Goal: Navigation & Orientation: Find specific page/section

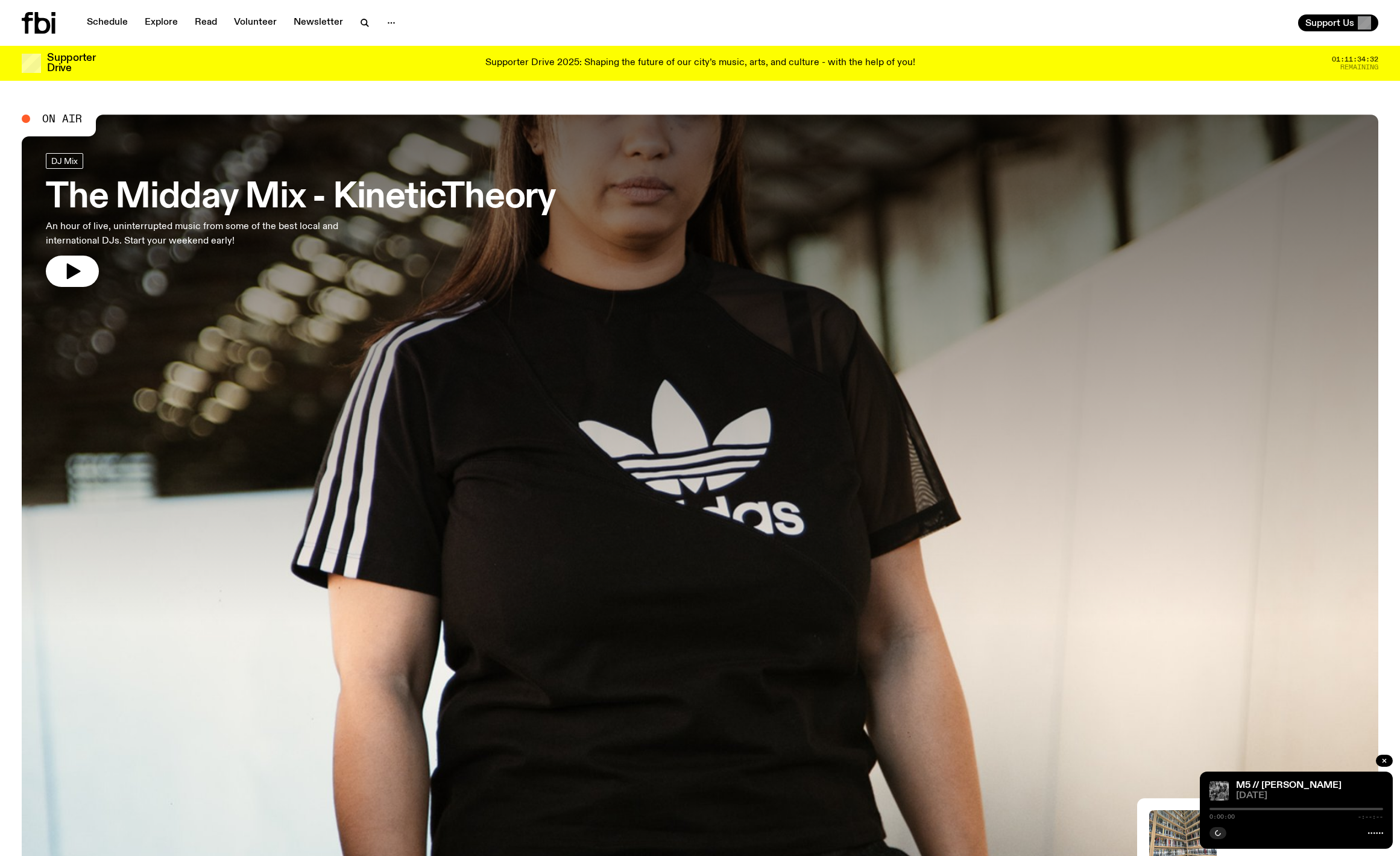
click at [373, 18] on nav "Schedule Explore Read Volunteer Newsletter" at bounding box center [241, 23] width 323 height 17
click at [388, 19] on icon "button" at bounding box center [391, 23] width 14 height 14
click at [377, 42] on link "About Us" at bounding box center [391, 49] width 60 height 17
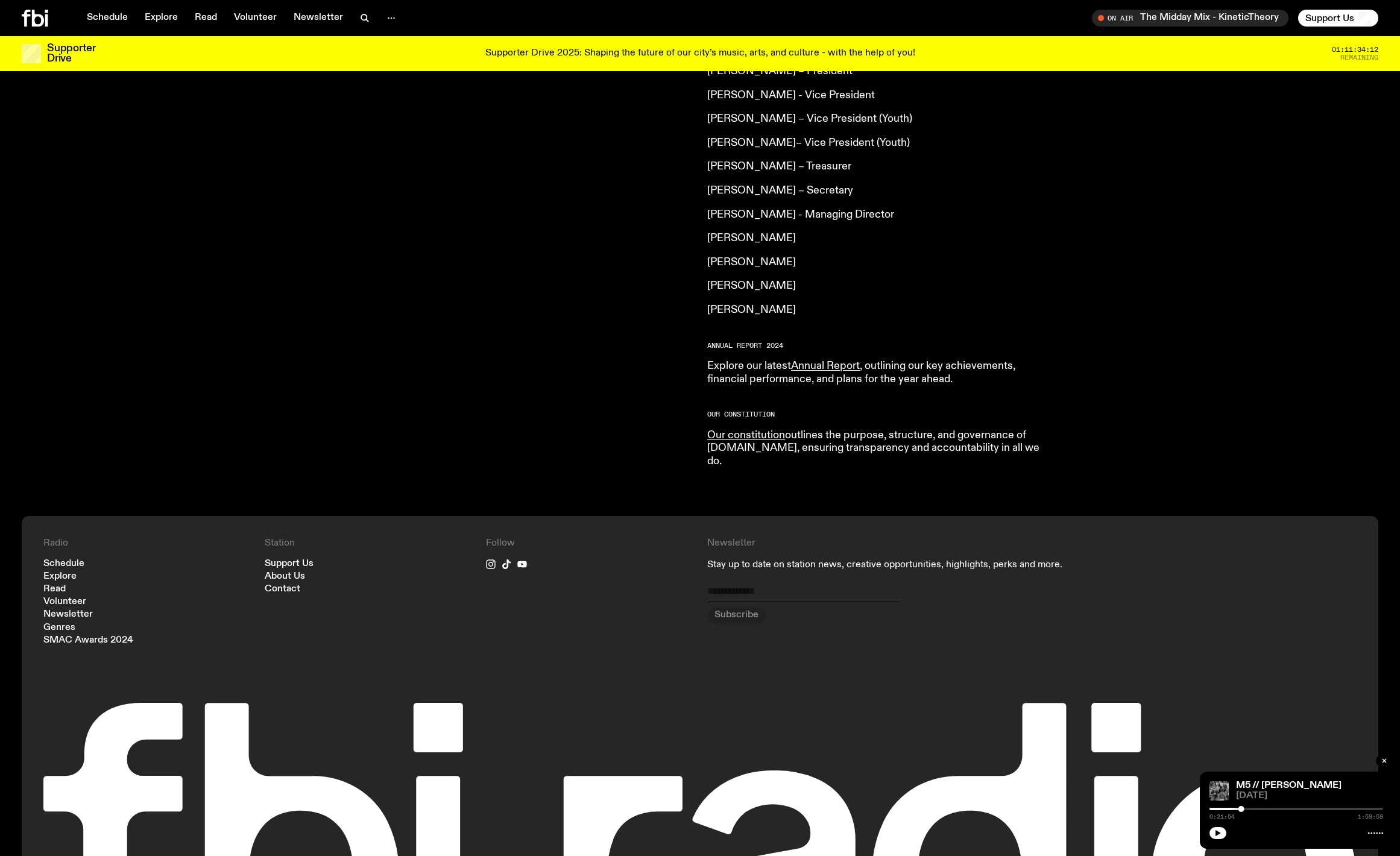
scroll to position [1020, 0]
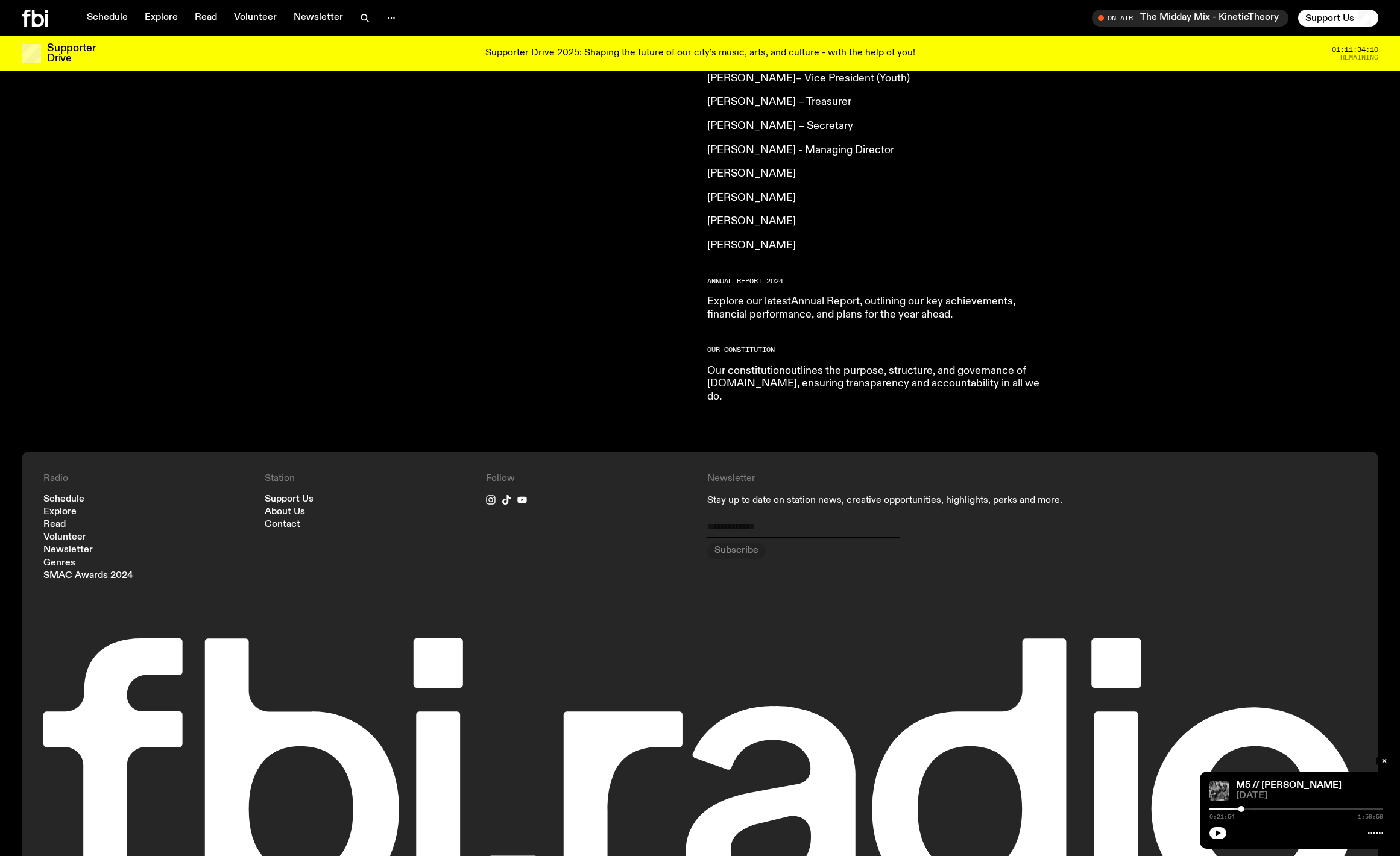
drag, startPoint x: 725, startPoint y: 342, endPoint x: 717, endPoint y: 339, distance: 8.5
click at [724, 365] on link "Our constitution" at bounding box center [746, 371] width 78 height 11
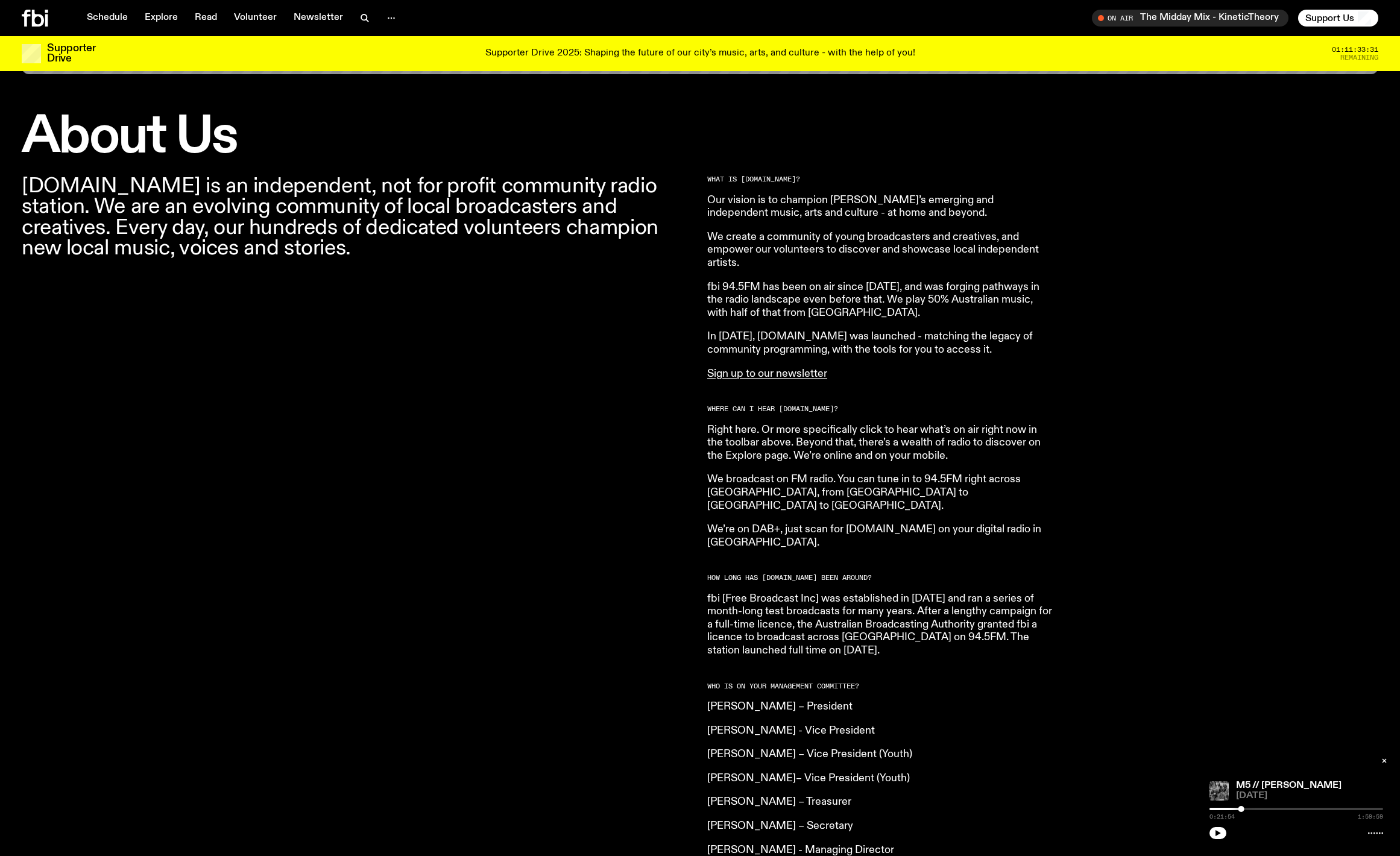
scroll to position [318, 0]
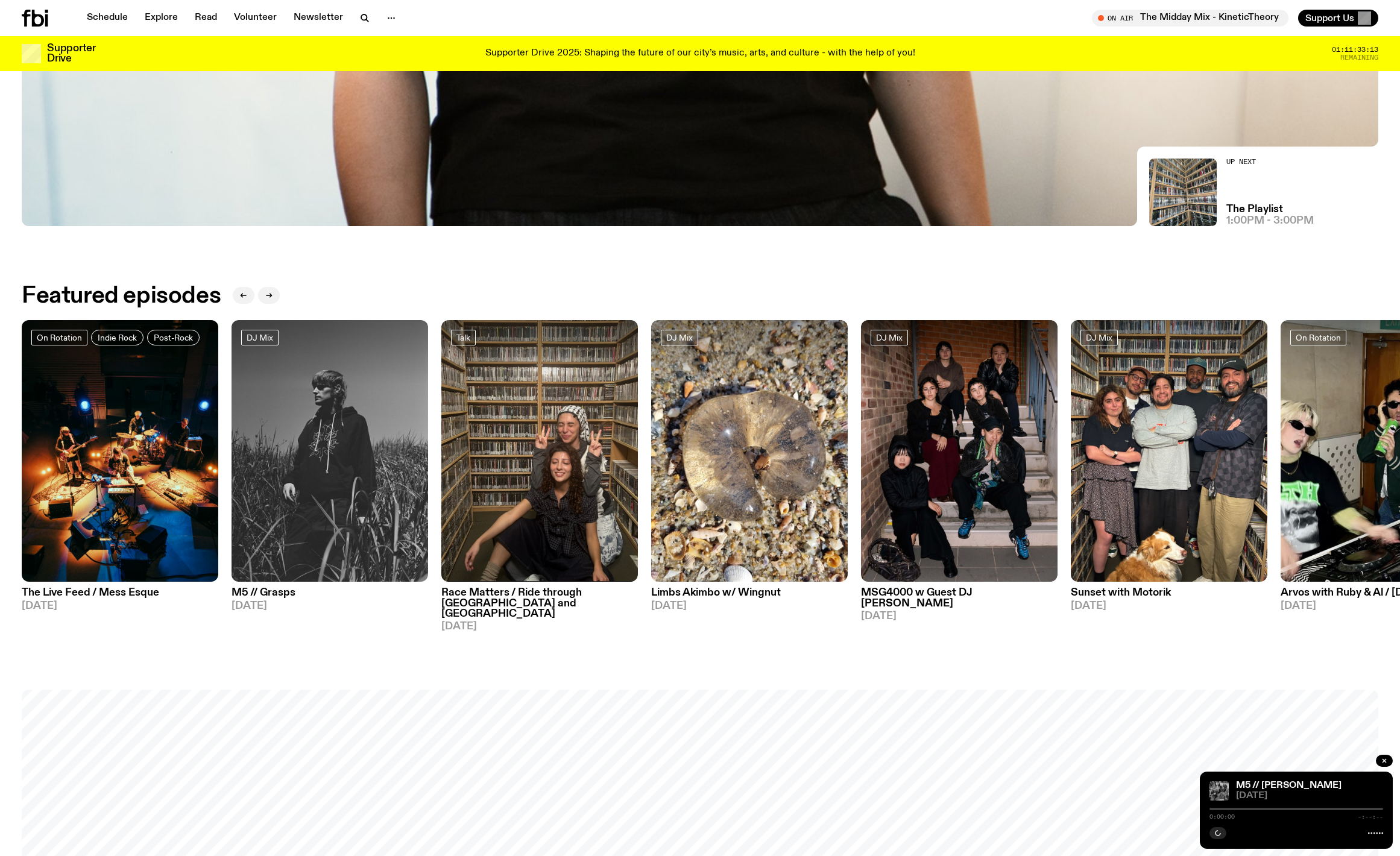
scroll to position [655, 0]
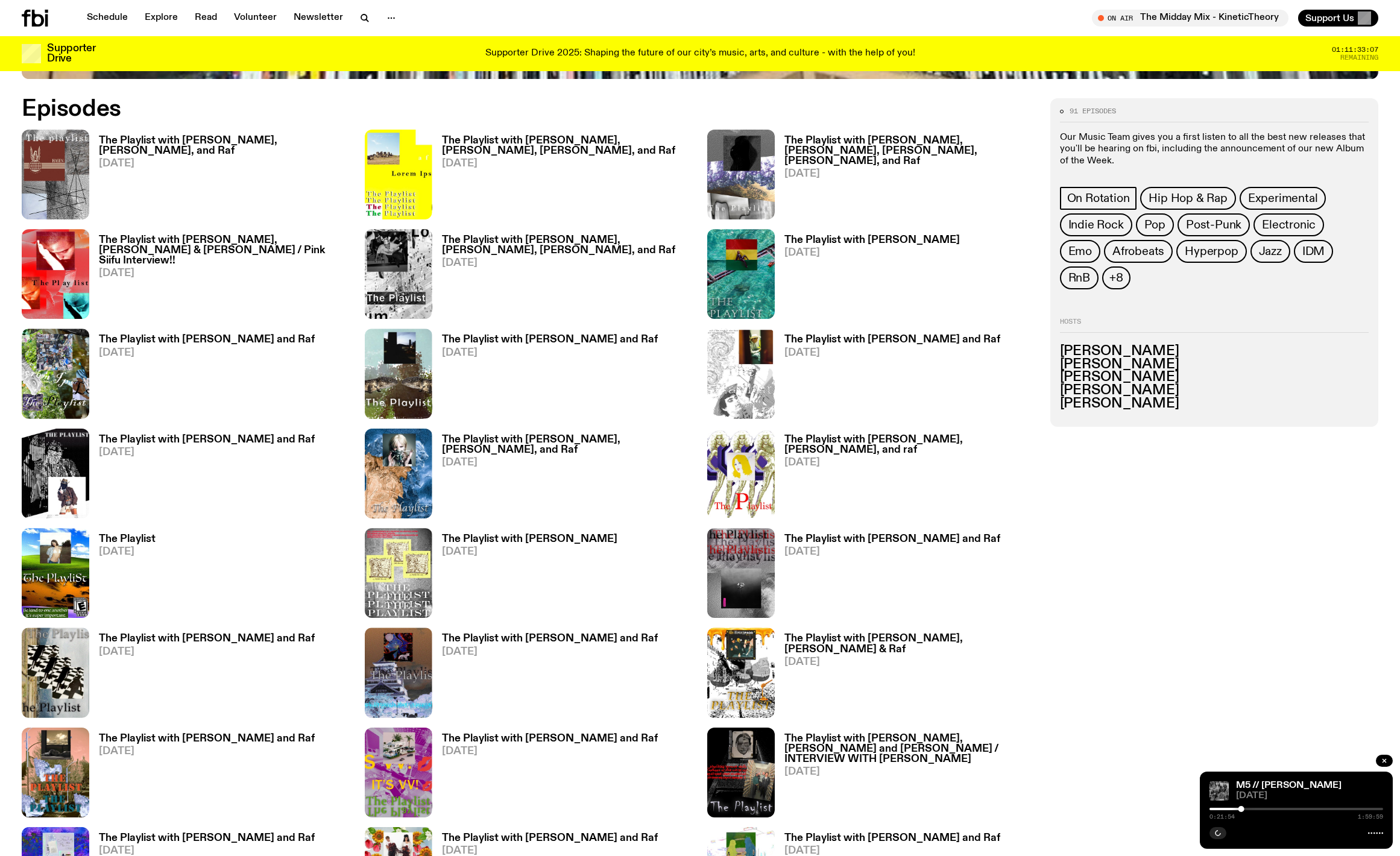
scroll to position [854, 0]
